Goal: Find contact information: Find contact information

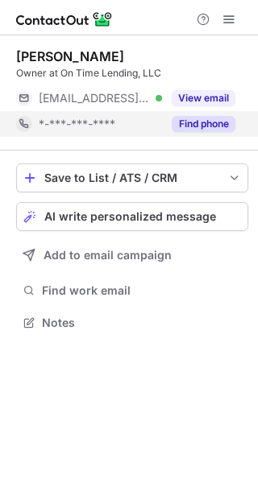
scroll to position [312, 258]
click at [210, 125] on button "Find phone" at bounding box center [203, 124] width 64 height 16
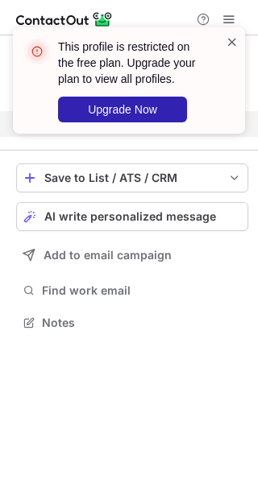
click at [231, 46] on span at bounding box center [231, 42] width 13 height 16
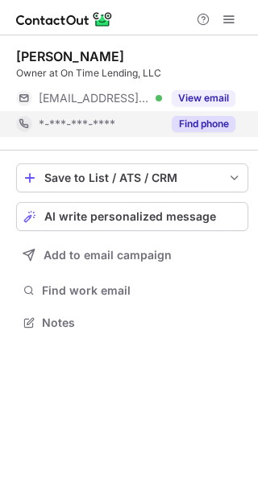
click at [206, 98] on div "This profile is restricted on the free plan. Upgrade your plan to view all prof…" at bounding box center [129, 241] width 258 height 483
click at [206, 98] on button "View email" at bounding box center [203, 98] width 64 height 16
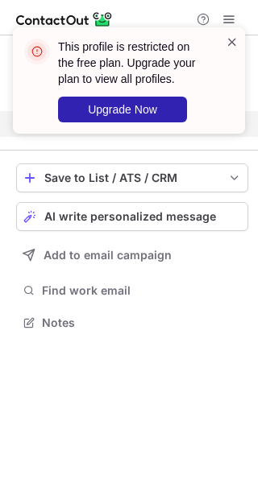
click at [227, 43] on span at bounding box center [231, 42] width 13 height 16
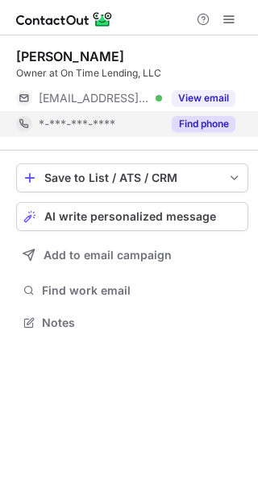
click at [229, 23] on div "This profile is restricted on the free plan. Upgrade your plan to view all prof…" at bounding box center [129, 86] width 258 height 151
click at [225, 21] on span at bounding box center [228, 19] width 13 height 13
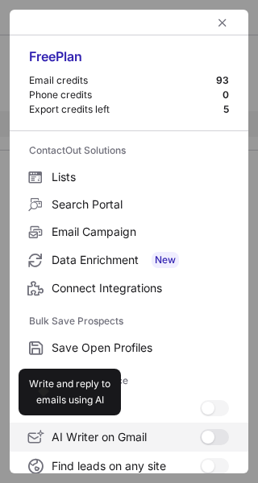
scroll to position [188, 0]
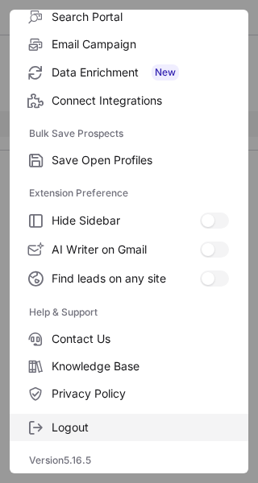
click at [109, 436] on label "Logout" at bounding box center [129, 427] width 238 height 27
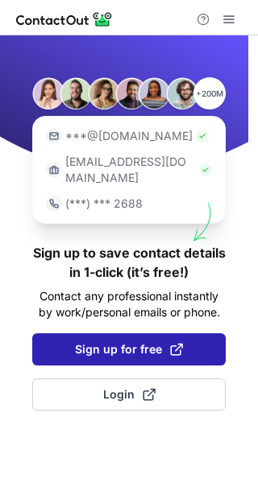
click at [135, 341] on span "Sign up for free" at bounding box center [129, 349] width 108 height 16
